Goal: Task Accomplishment & Management: Manage account settings

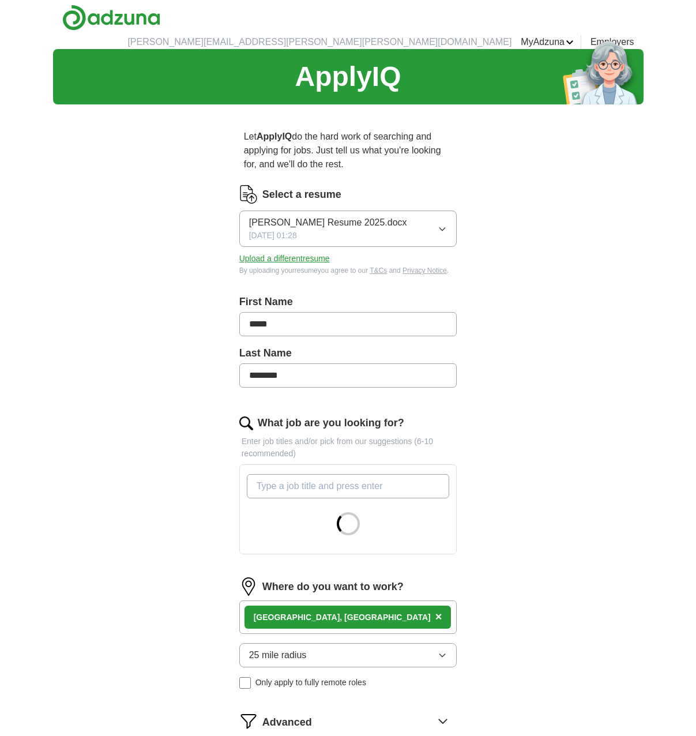
click at [294, 253] on button "Upload a different resume" at bounding box center [284, 259] width 91 height 12
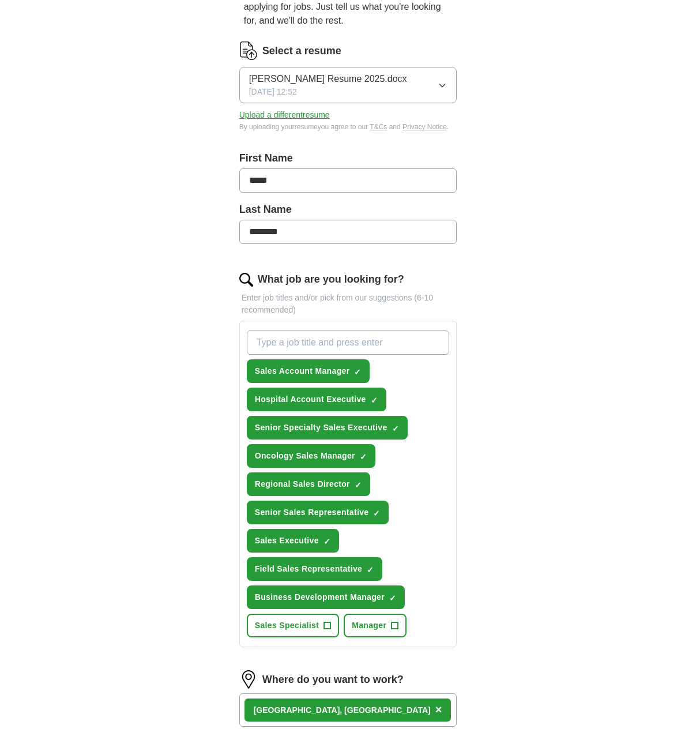
scroll to position [177, 0]
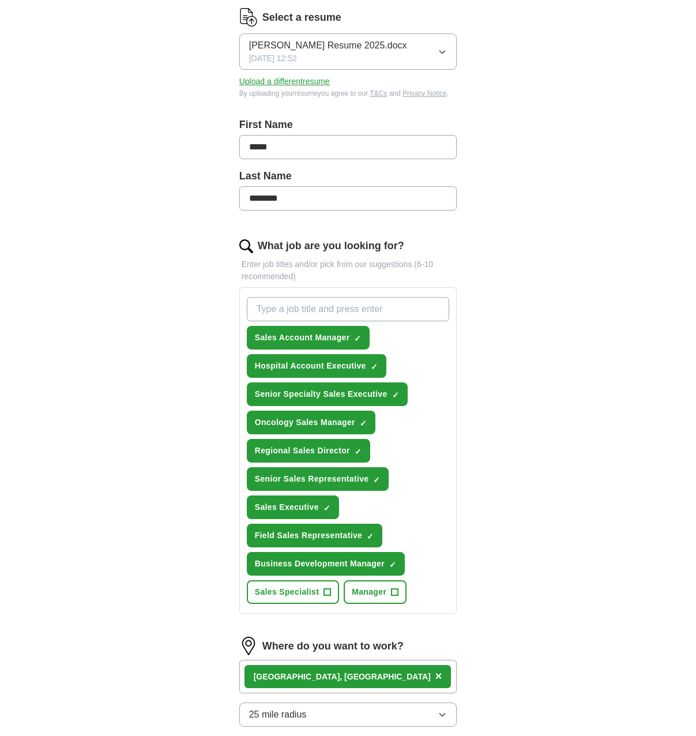
click at [0, 0] on span "×" at bounding box center [0, 0] width 0 height 0
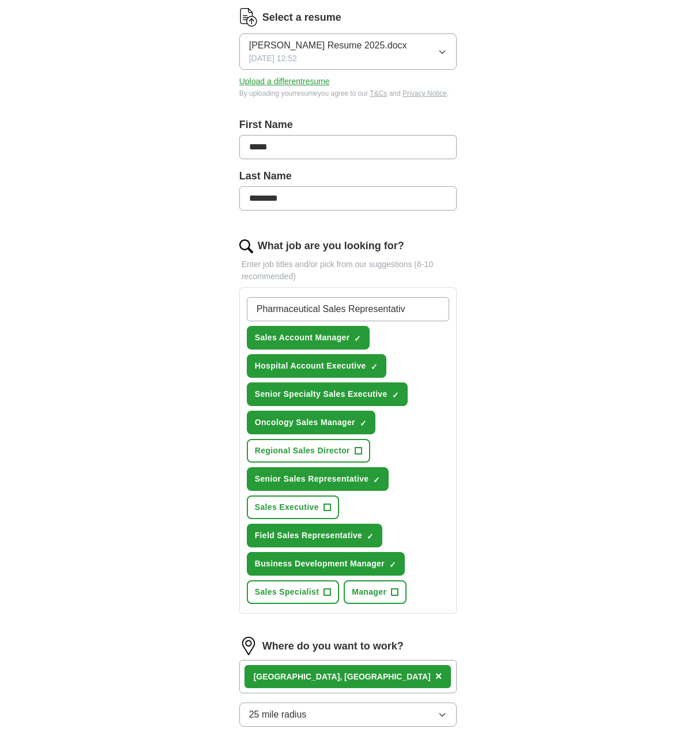
type input "Pharmaceutical Sales Representative"
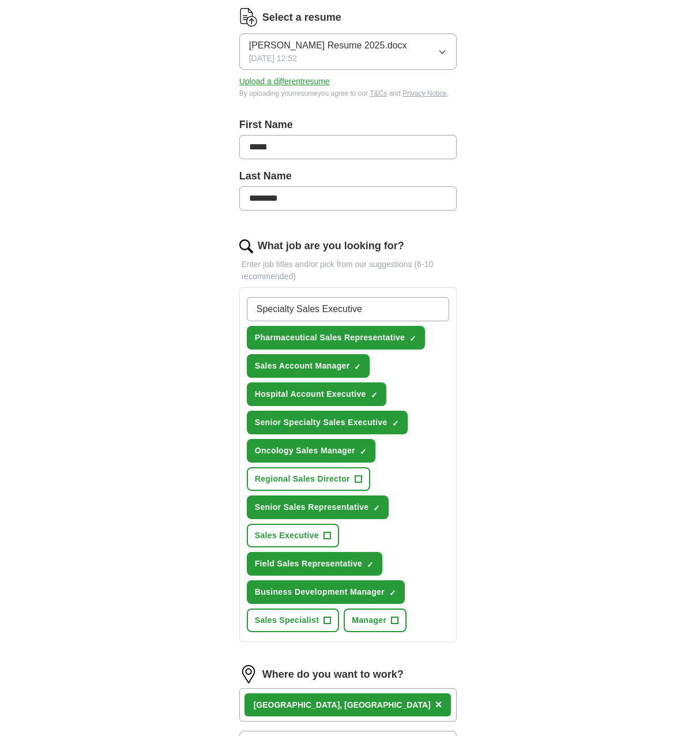
type input "Specialty Sales Executive"
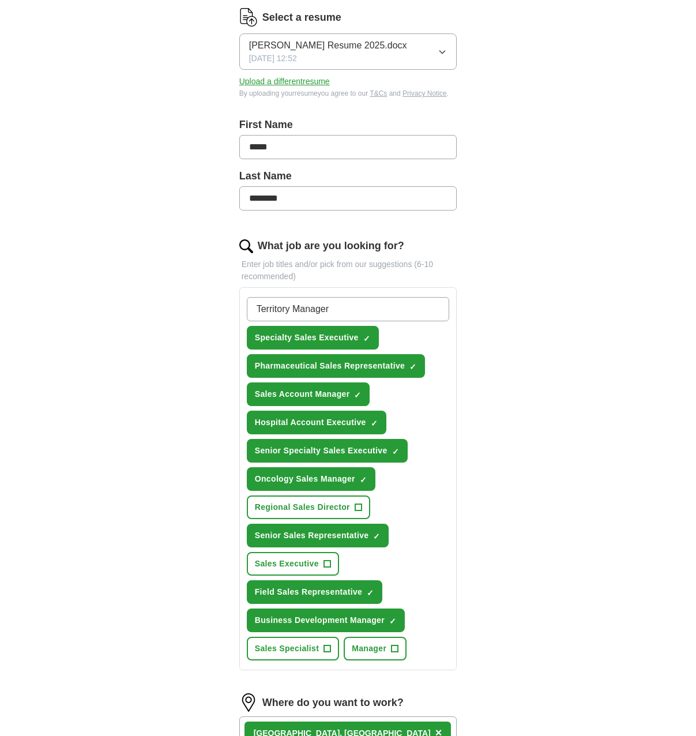
type input "Territory Manager"
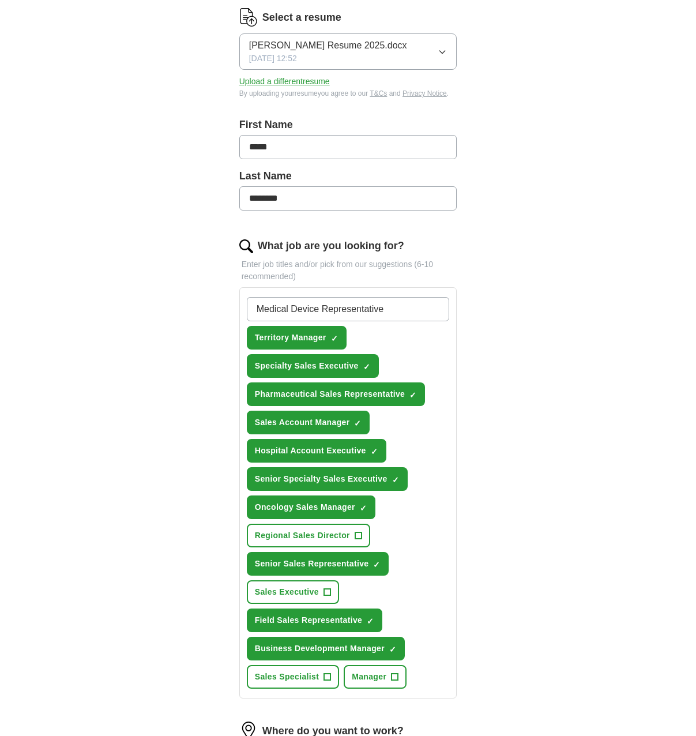
type input "Medical Device Representative"
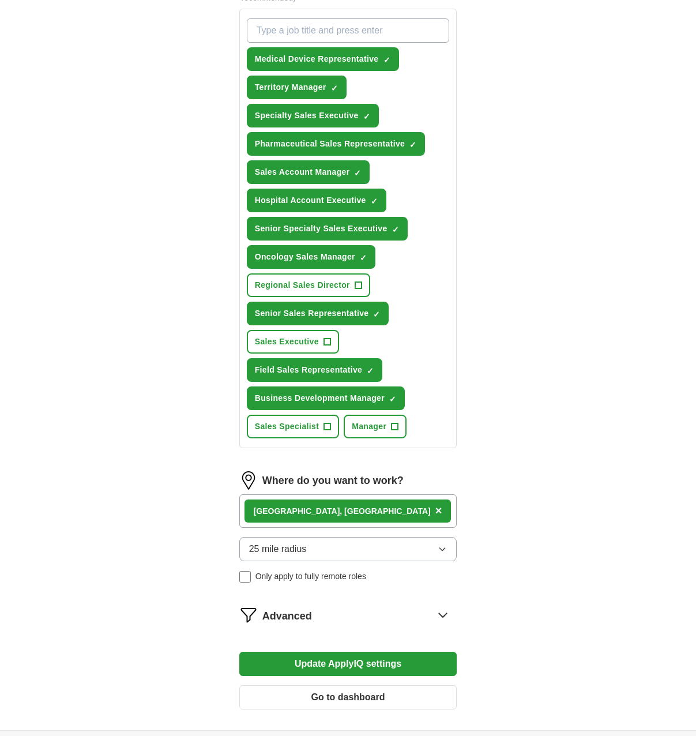
scroll to position [460, 0]
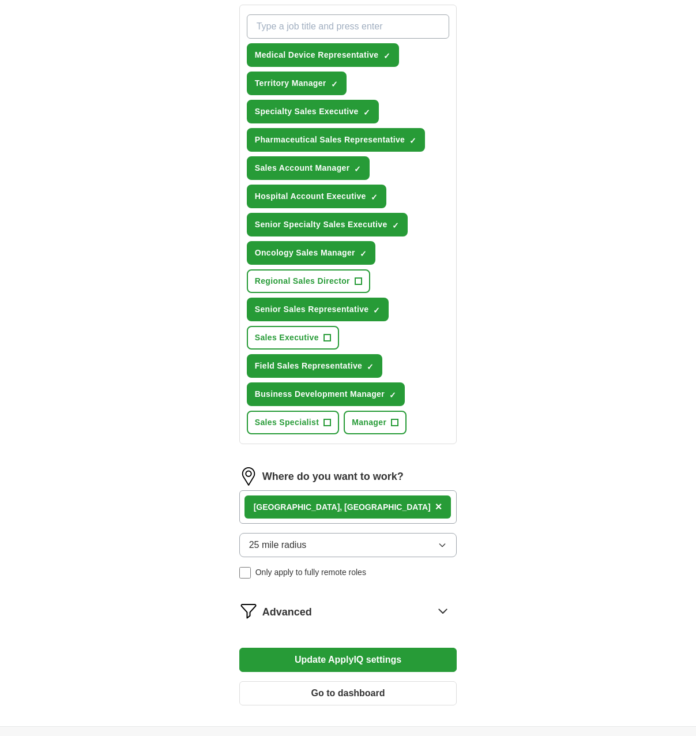
click at [367, 496] on div "[GEOGRAPHIC_DATA], [GEOGRAPHIC_DATA] ×" at bounding box center [348, 506] width 218 height 33
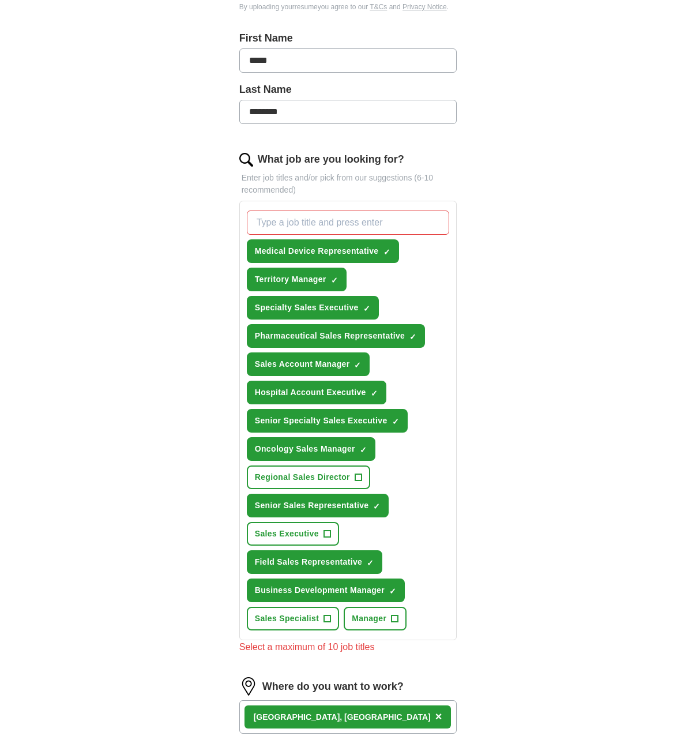
scroll to position [258, 0]
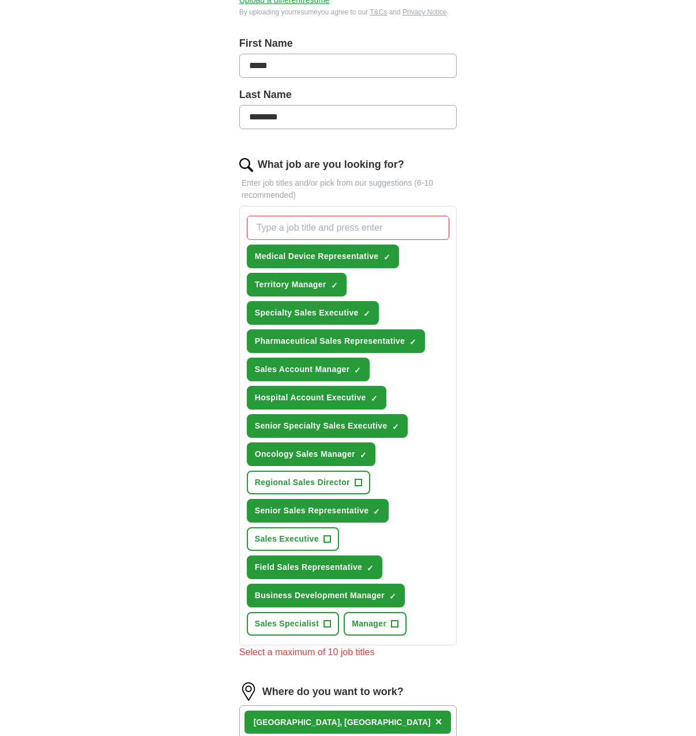
click at [0, 0] on span "×" at bounding box center [0, 0] width 0 height 0
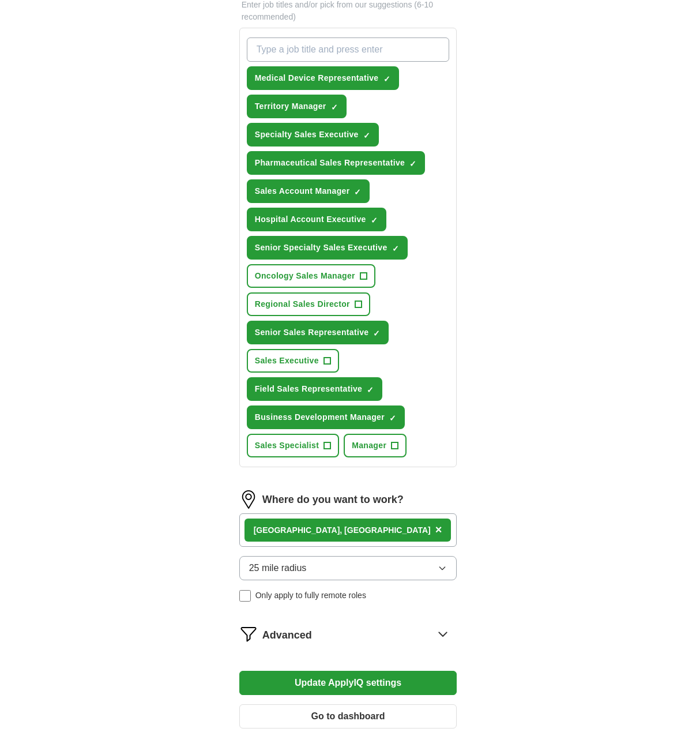
scroll to position [458, 0]
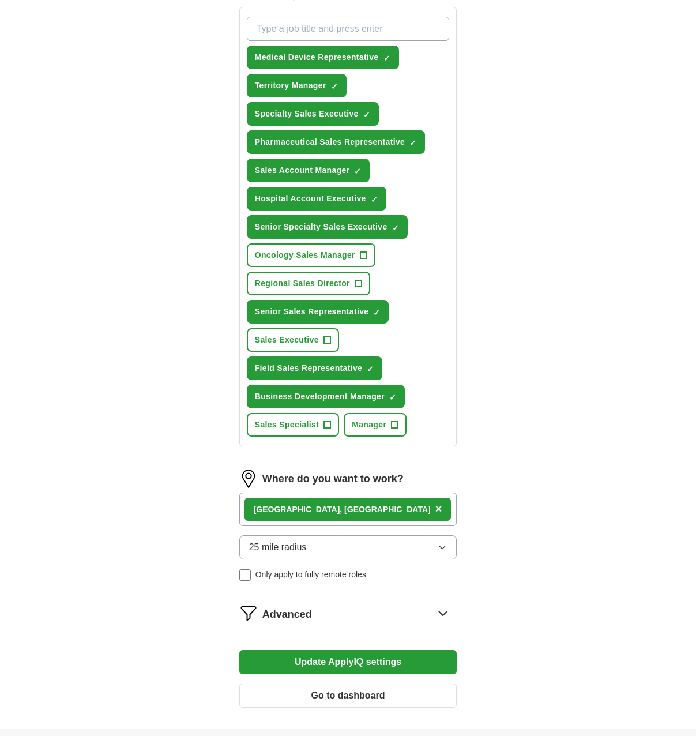
click at [361, 502] on div "[GEOGRAPHIC_DATA], [GEOGRAPHIC_DATA] ×" at bounding box center [348, 509] width 218 height 33
click at [365, 499] on div "[GEOGRAPHIC_DATA], [GEOGRAPHIC_DATA] ×" at bounding box center [348, 509] width 218 height 33
click at [441, 543] on icon "button" at bounding box center [442, 547] width 9 height 9
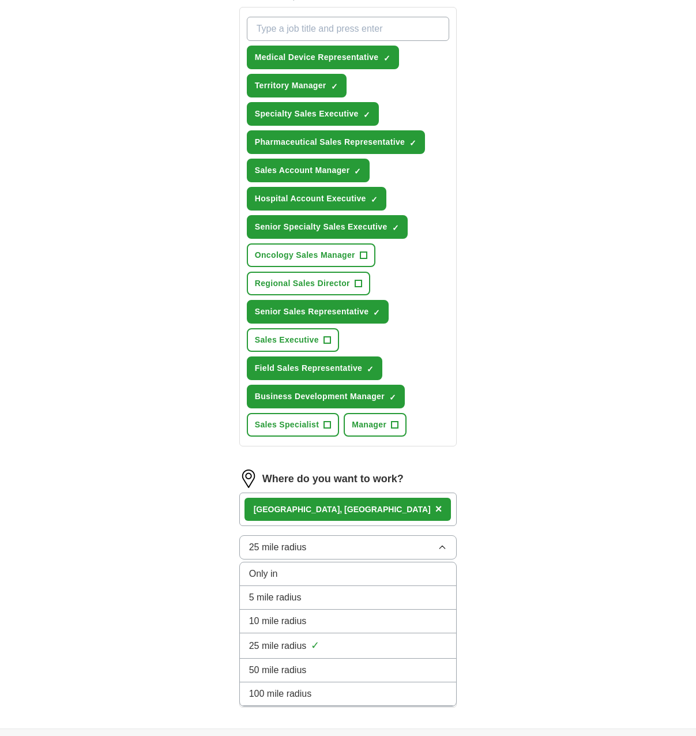
click at [300, 664] on span "50 mile radius" at bounding box center [278, 671] width 58 height 14
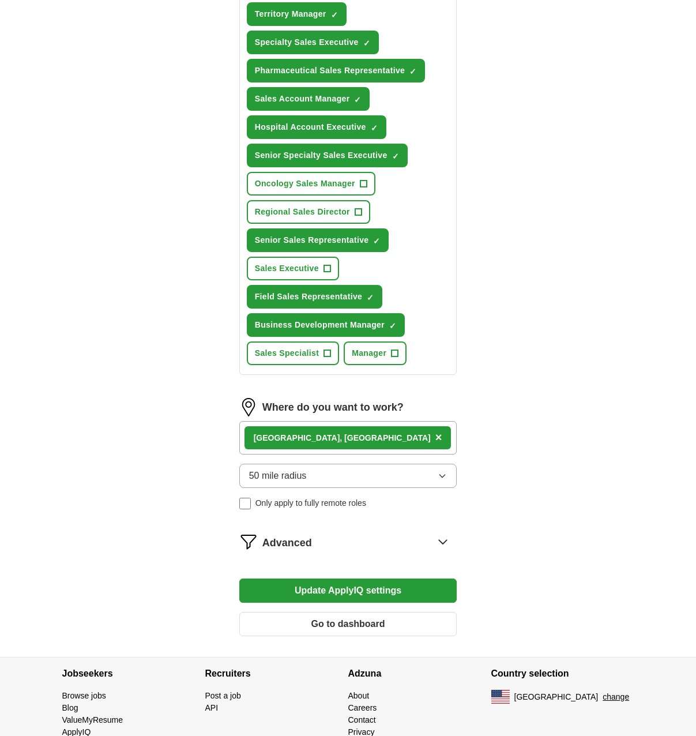
scroll to position [553, 0]
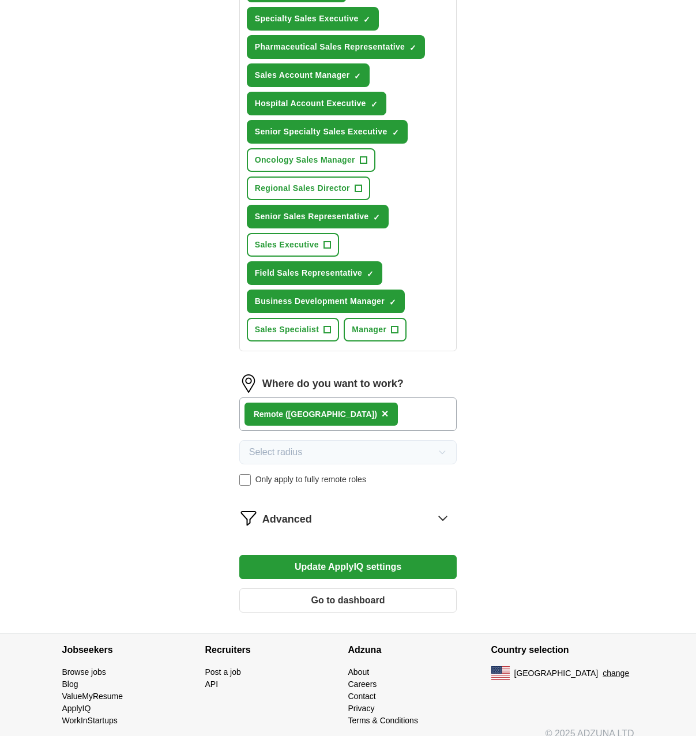
click at [329, 402] on div "Remote ([GEOGRAPHIC_DATA]) ×" at bounding box center [348, 414] width 218 height 33
click at [382, 407] on span "×" at bounding box center [385, 413] width 7 height 13
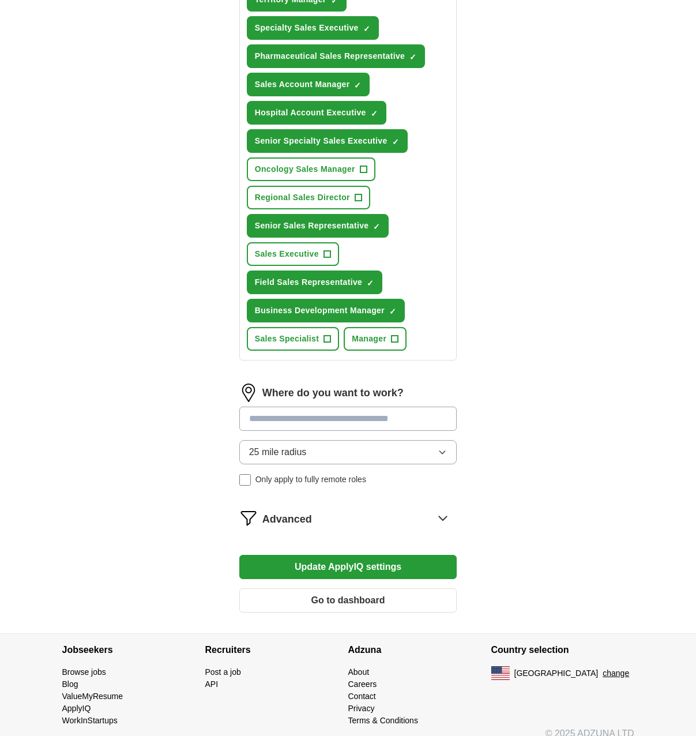
click at [294, 409] on input at bounding box center [348, 419] width 218 height 24
type input "*****"
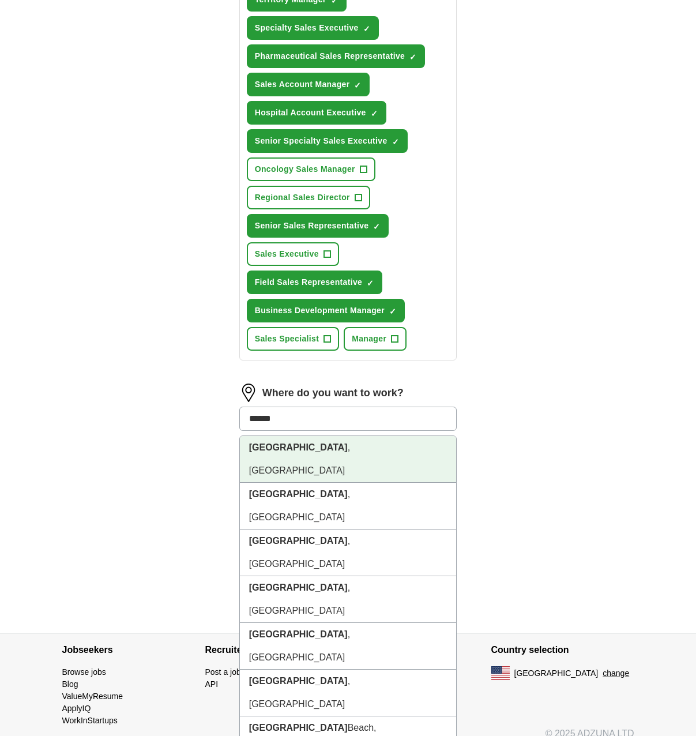
click at [269, 443] on strong "[GEOGRAPHIC_DATA]" at bounding box center [298, 448] width 99 height 10
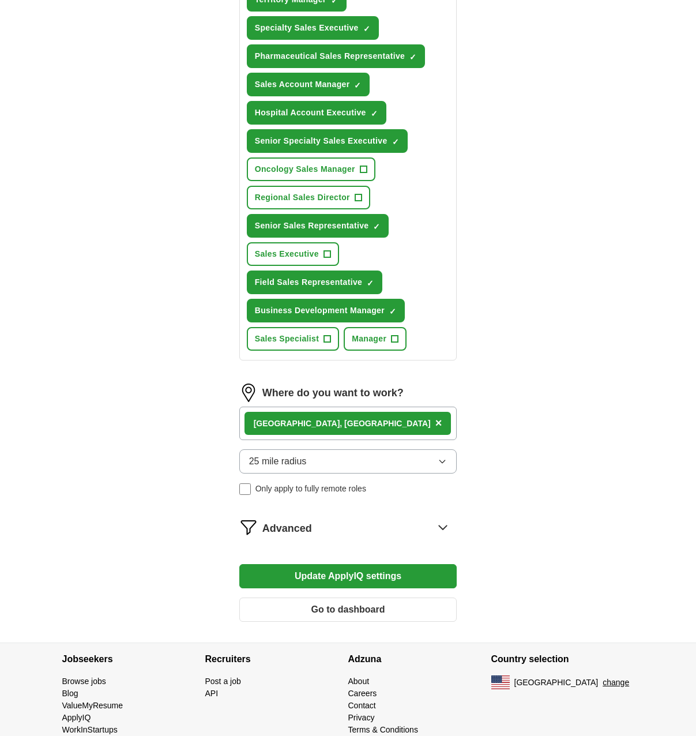
click at [442, 457] on icon "button" at bounding box center [442, 461] width 9 height 9
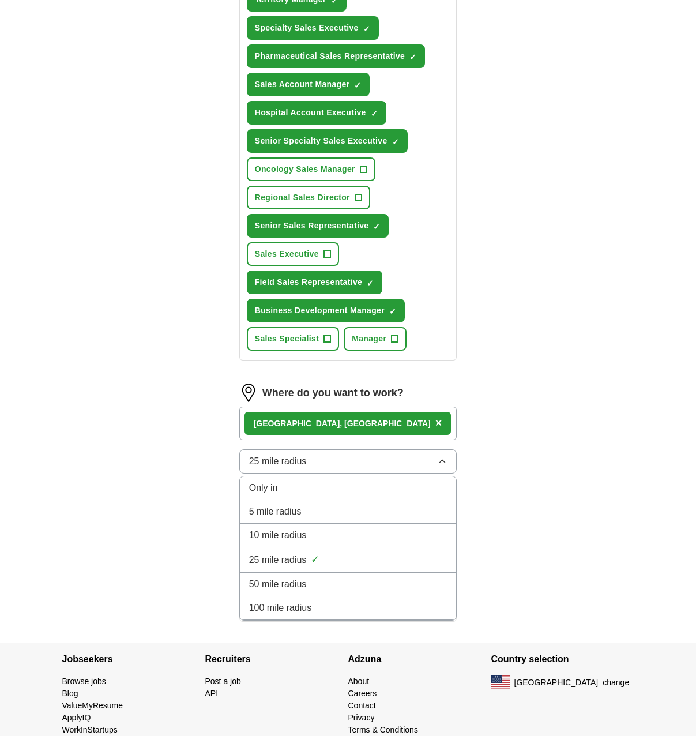
click at [284, 578] on span "50 mile radius" at bounding box center [278, 585] width 58 height 14
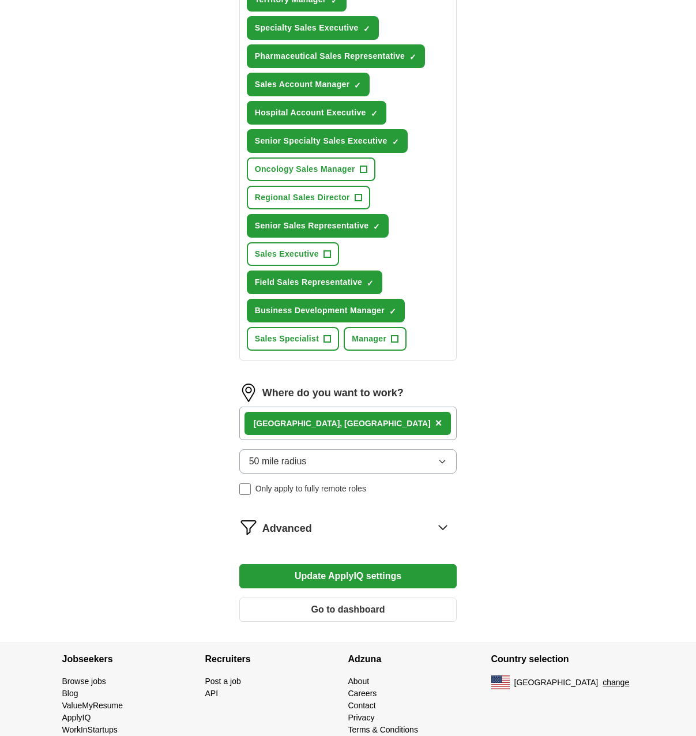
click at [447, 518] on icon at bounding box center [443, 527] width 18 height 18
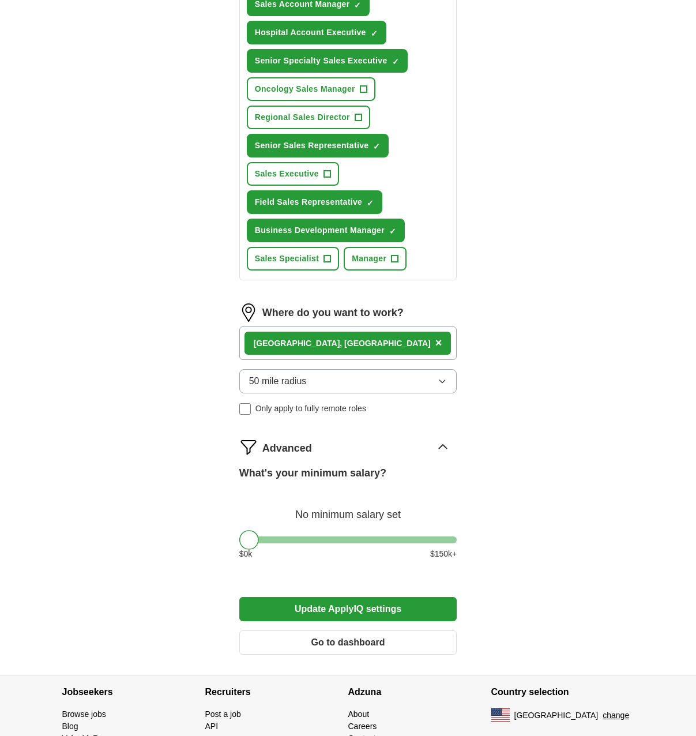
scroll to position [632, 0]
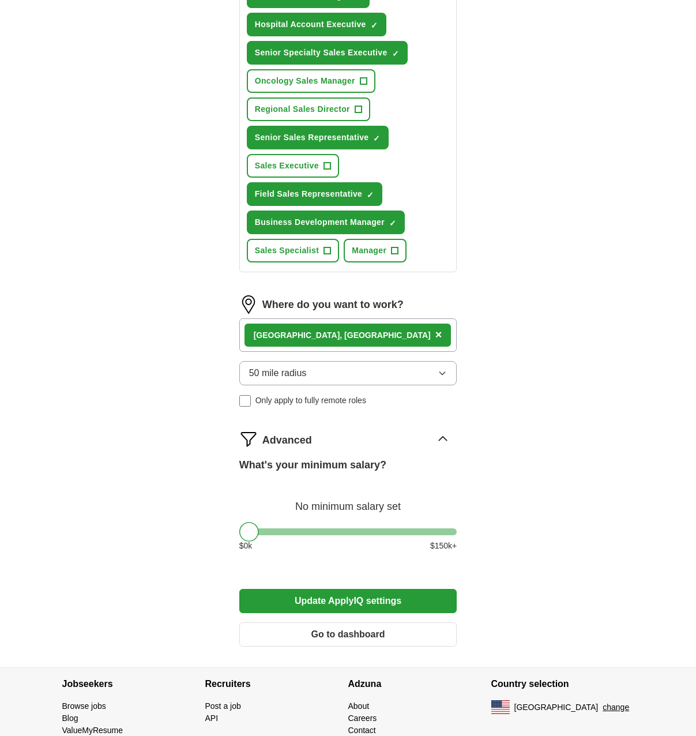
click at [267, 529] on div at bounding box center [348, 532] width 218 height 7
click at [279, 529] on div at bounding box center [348, 532] width 218 height 7
click at [291, 529] on div at bounding box center [348, 532] width 218 height 7
click at [318, 529] on div at bounding box center [348, 532] width 218 height 7
click at [340, 514] on div "What's your minimum salary? At least $ 71k per year $ 0 k $ 150 k+" at bounding box center [348, 510] width 218 height 104
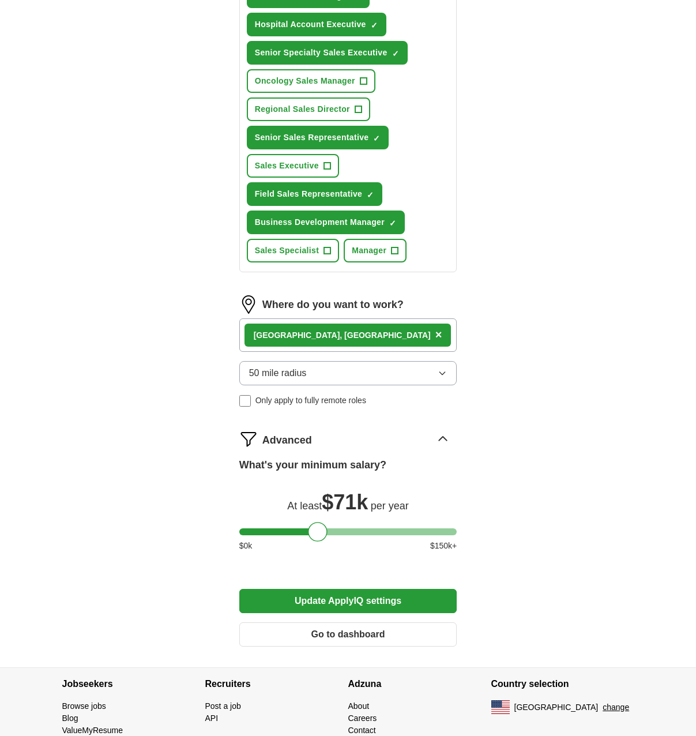
click at [357, 514] on div "What's your minimum salary? At least $ 71k per year $ 0 k $ 150 k+" at bounding box center [348, 510] width 218 height 104
drag, startPoint x: 317, startPoint y: 515, endPoint x: 406, endPoint y: 518, distance: 88.9
click at [406, 522] on div at bounding box center [407, 532] width 20 height 20
click at [351, 589] on button "Update ApplyIQ settings" at bounding box center [348, 601] width 218 height 24
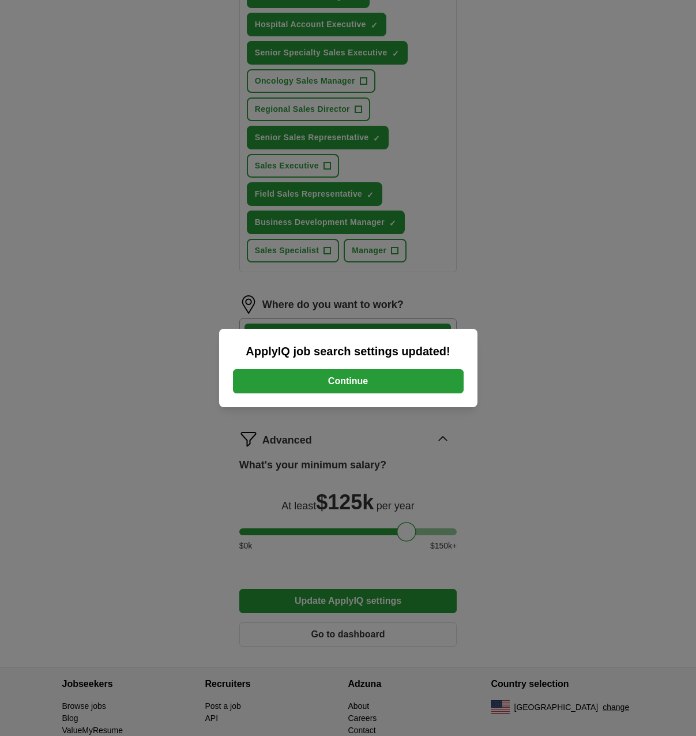
click at [370, 381] on button "Continue" at bounding box center [348, 381] width 231 height 24
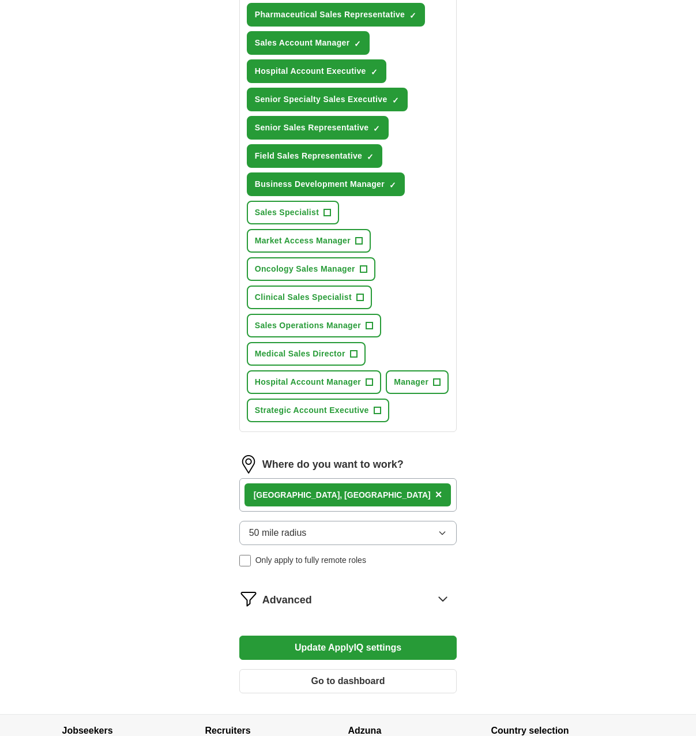
scroll to position [694, 0]
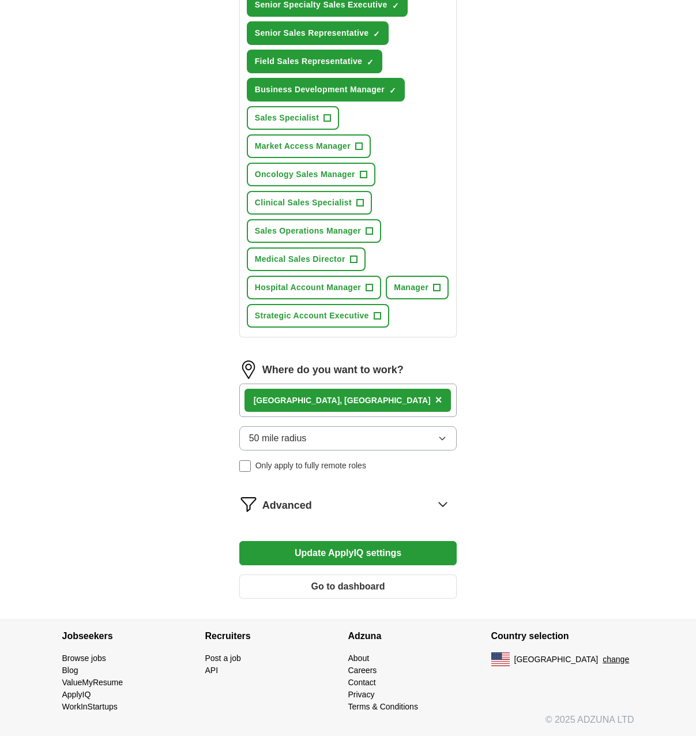
type input "**********"
click at [384, 552] on button "Update ApplyIQ settings" at bounding box center [348, 553] width 218 height 24
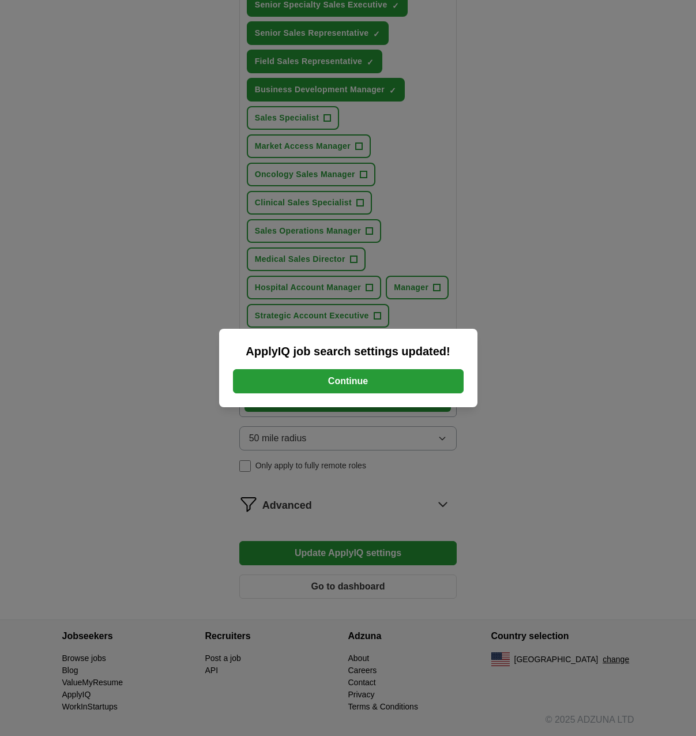
click at [376, 376] on button "Continue" at bounding box center [348, 381] width 231 height 24
